Goal: Navigation & Orientation: Find specific page/section

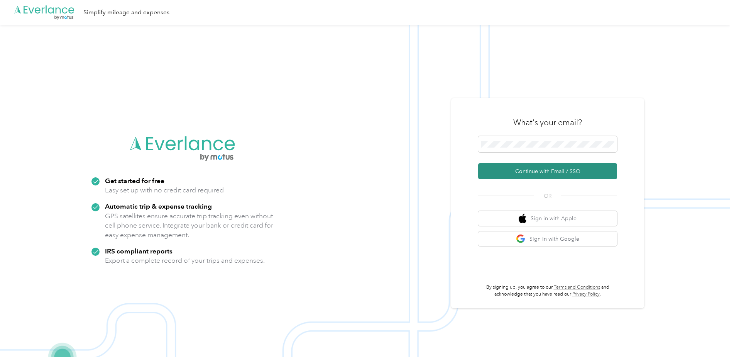
click at [533, 175] on button "Continue with Email / SSO" at bounding box center [547, 171] width 139 height 16
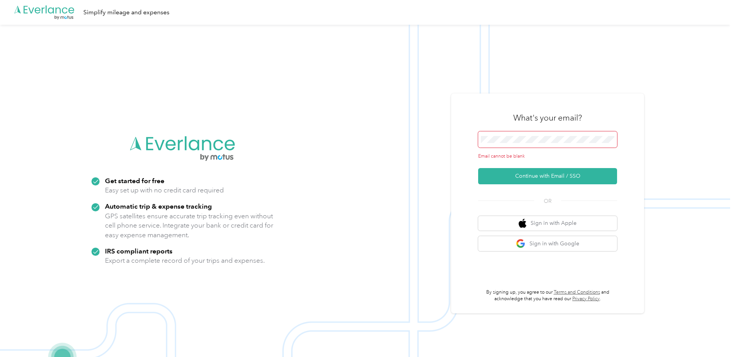
click at [520, 143] on span at bounding box center [547, 139] width 139 height 16
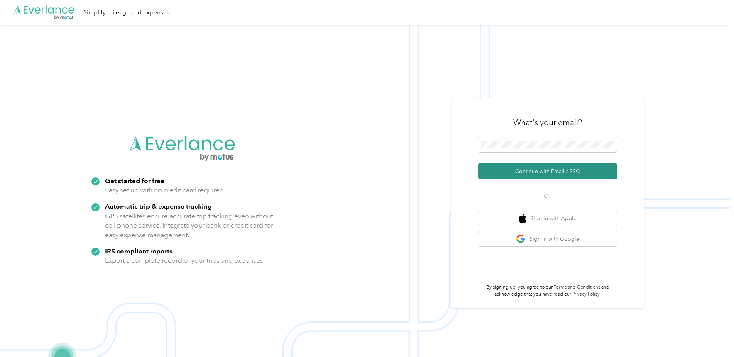
click at [555, 170] on button "Continue with Email / SSO" at bounding box center [547, 171] width 139 height 16
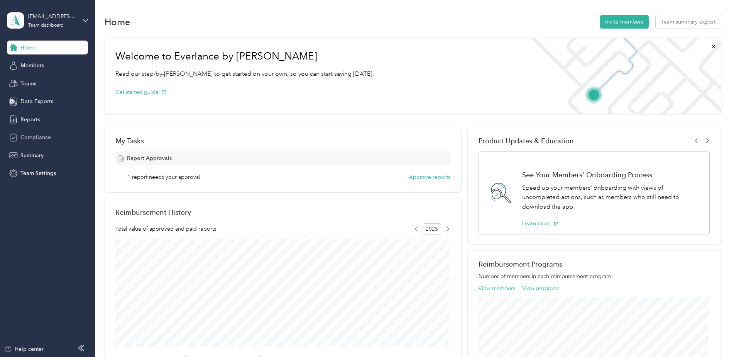
click at [28, 138] on span "Compliance" at bounding box center [35, 137] width 31 height 8
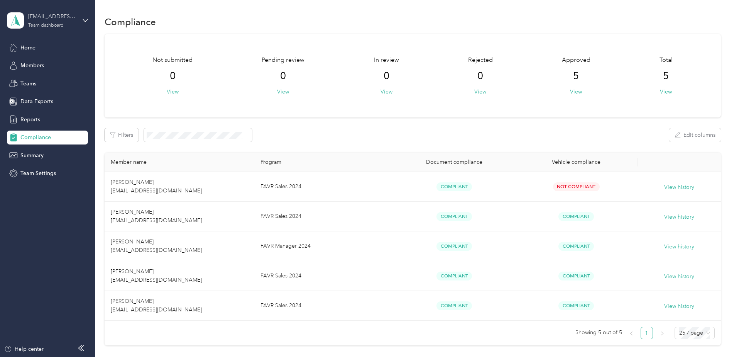
click at [40, 19] on div "[EMAIL_ADDRESS][DOMAIN_NAME]" at bounding box center [52, 16] width 48 height 8
click at [37, 80] on div "Personal dashboard" at bounding box center [38, 81] width 49 height 8
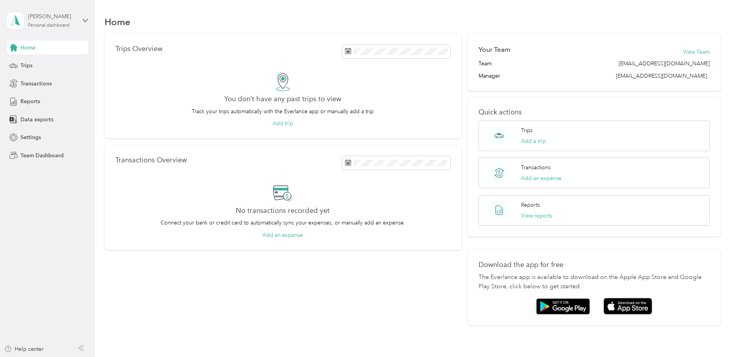
click at [42, 24] on div "Personal dashboard" at bounding box center [48, 25] width 41 height 5
click at [39, 63] on div "Team dashboard" at bounding box center [34, 62] width 41 height 8
